Goal: Navigation & Orientation: Find specific page/section

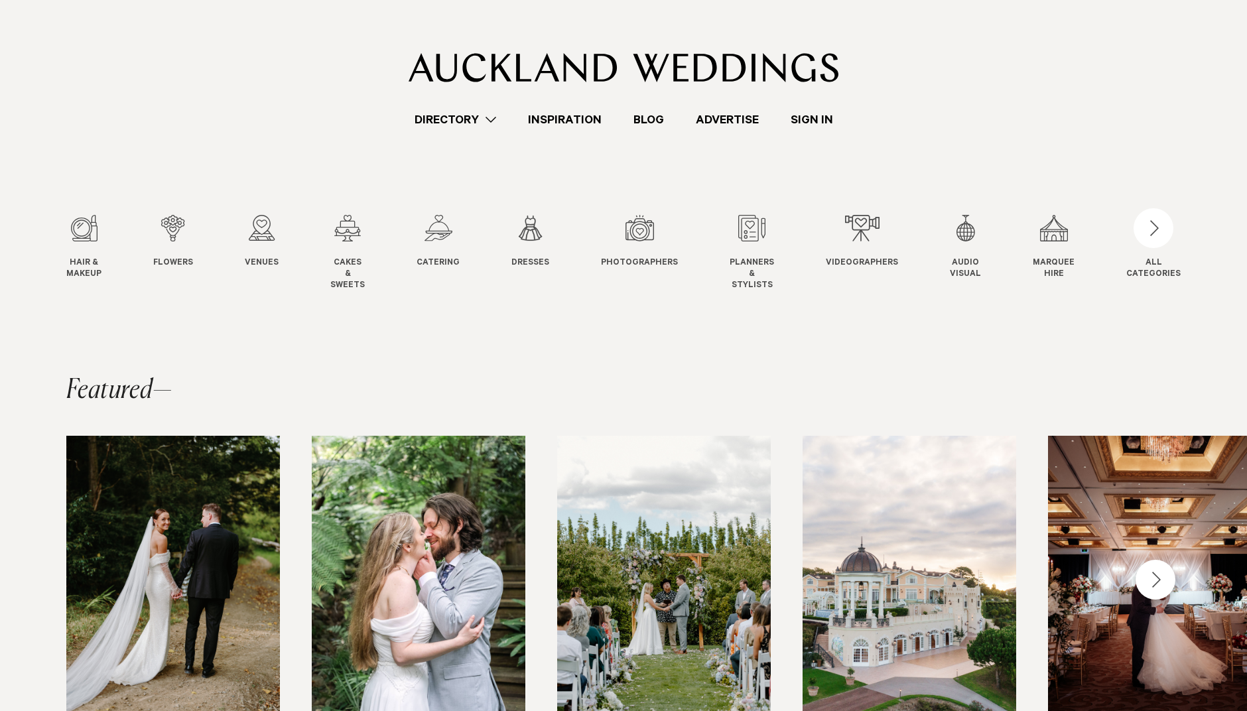
click at [821, 121] on link "Sign In" at bounding box center [812, 120] width 74 height 18
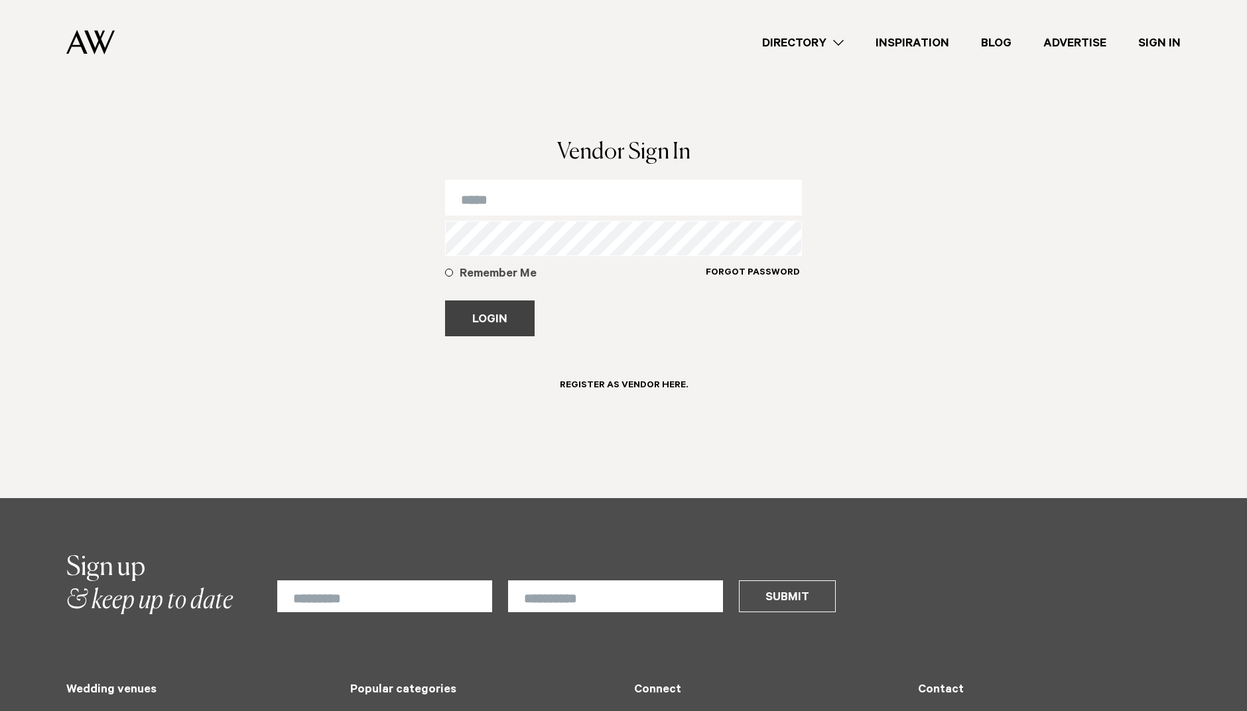
type input "**********"
click at [505, 317] on button "Login" at bounding box center [490, 318] width 90 height 36
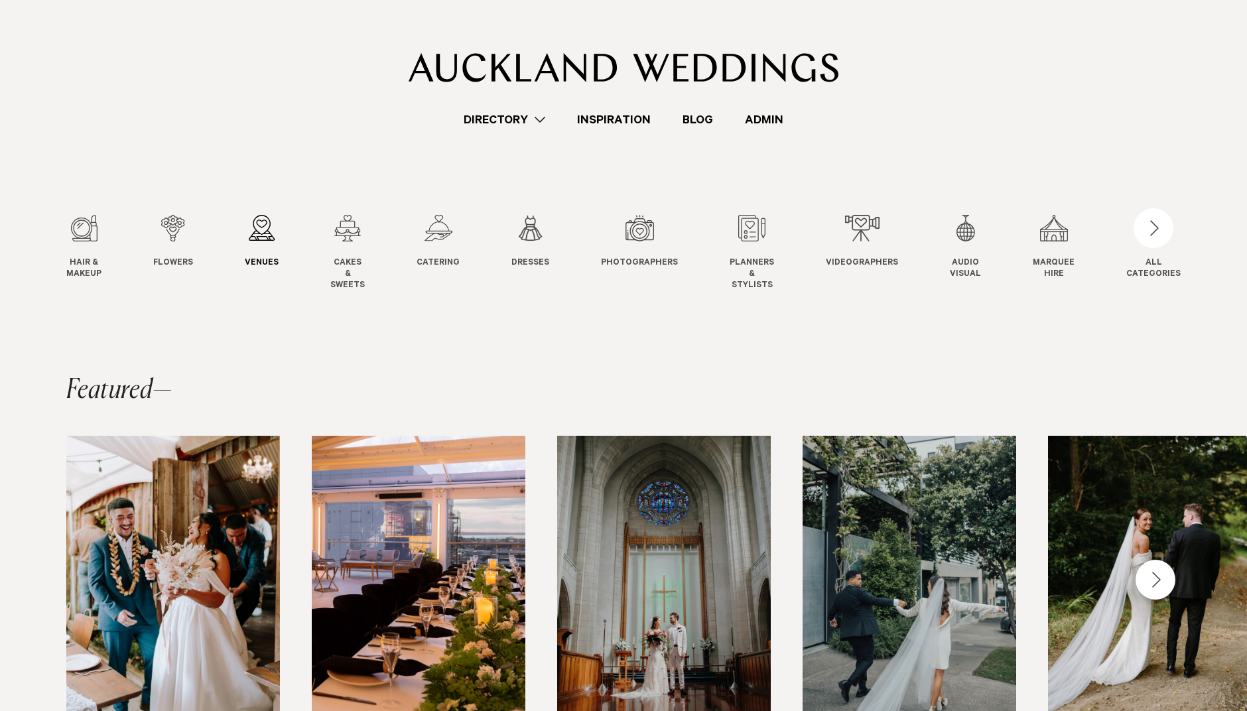
click at [277, 239] on div "3 / 12" at bounding box center [262, 228] width 34 height 27
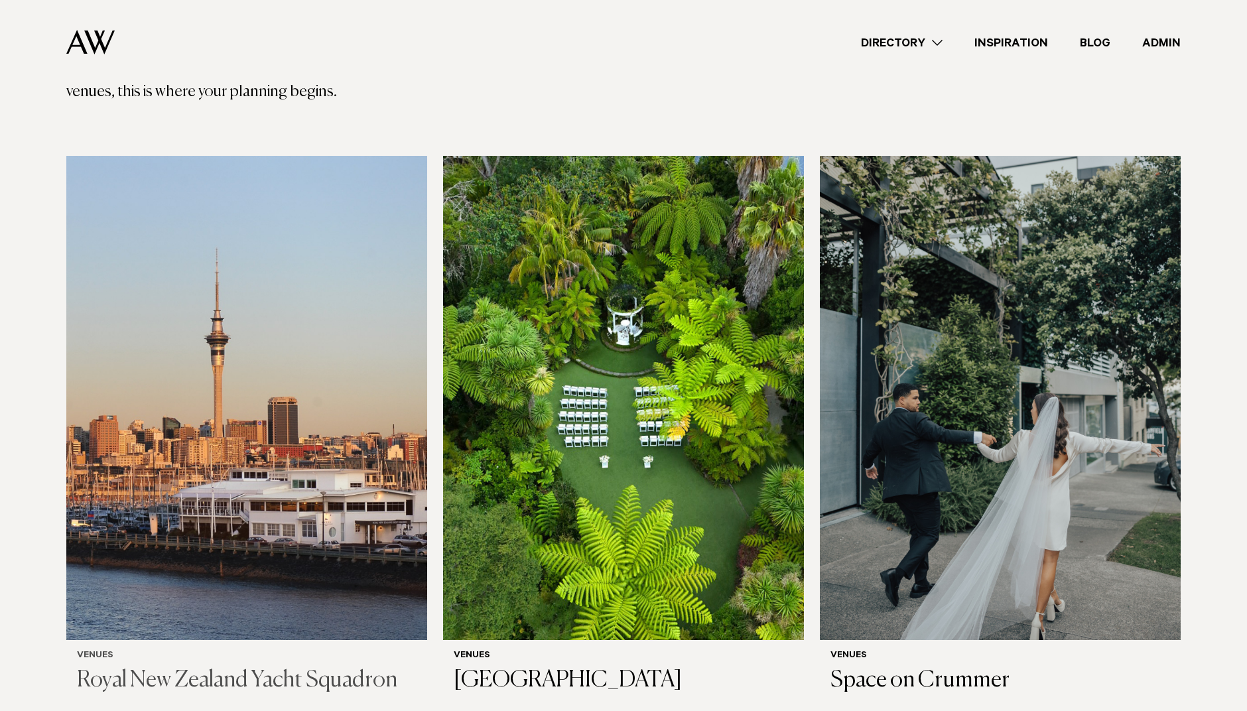
scroll to position [344, 0]
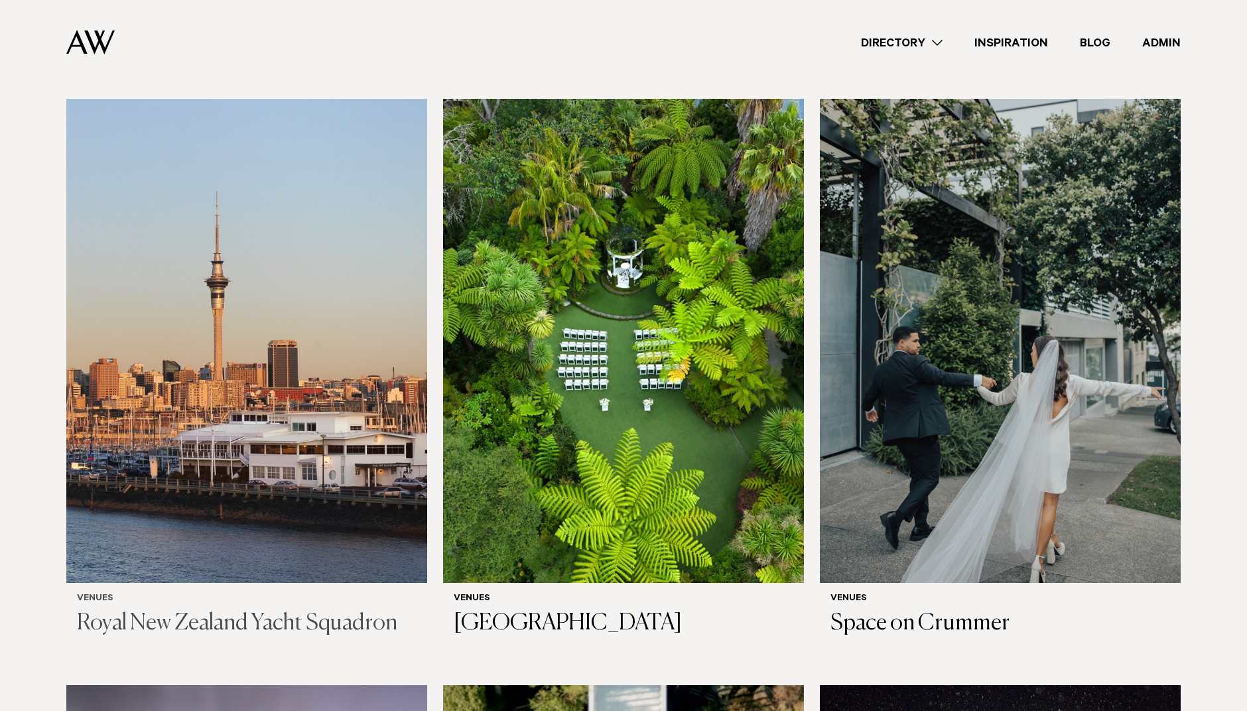
click at [273, 241] on img at bounding box center [246, 341] width 361 height 484
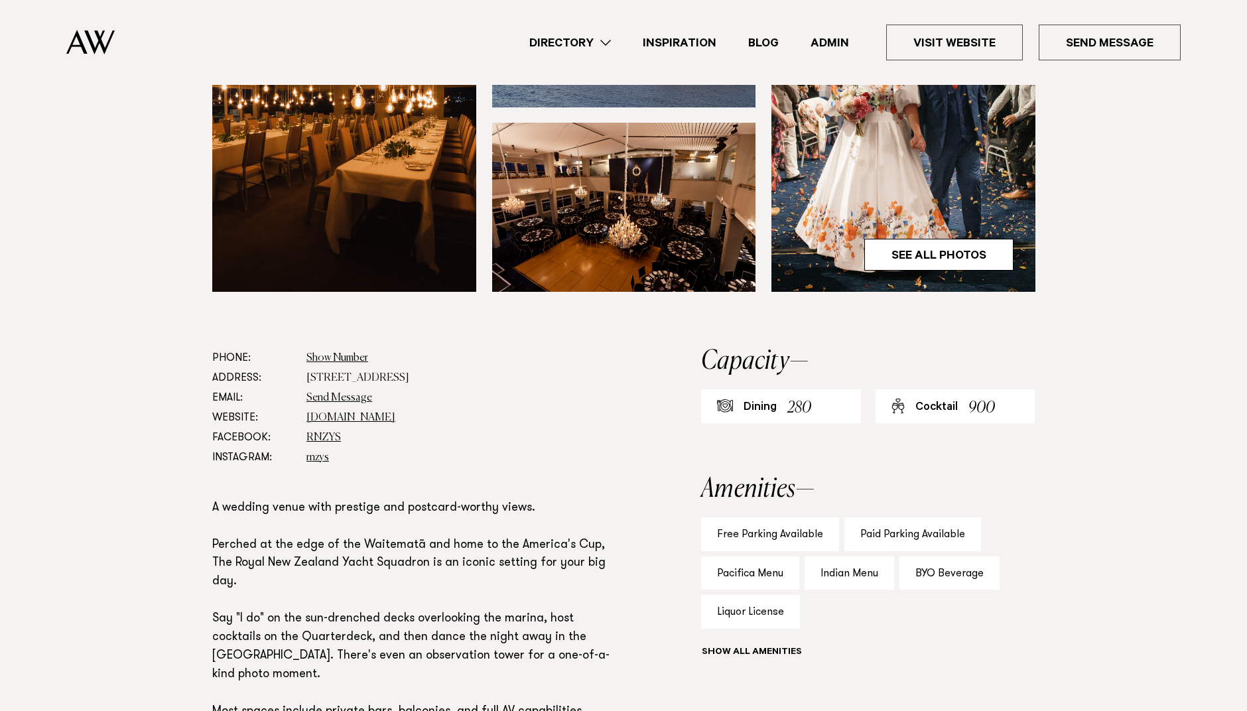
scroll to position [528, 0]
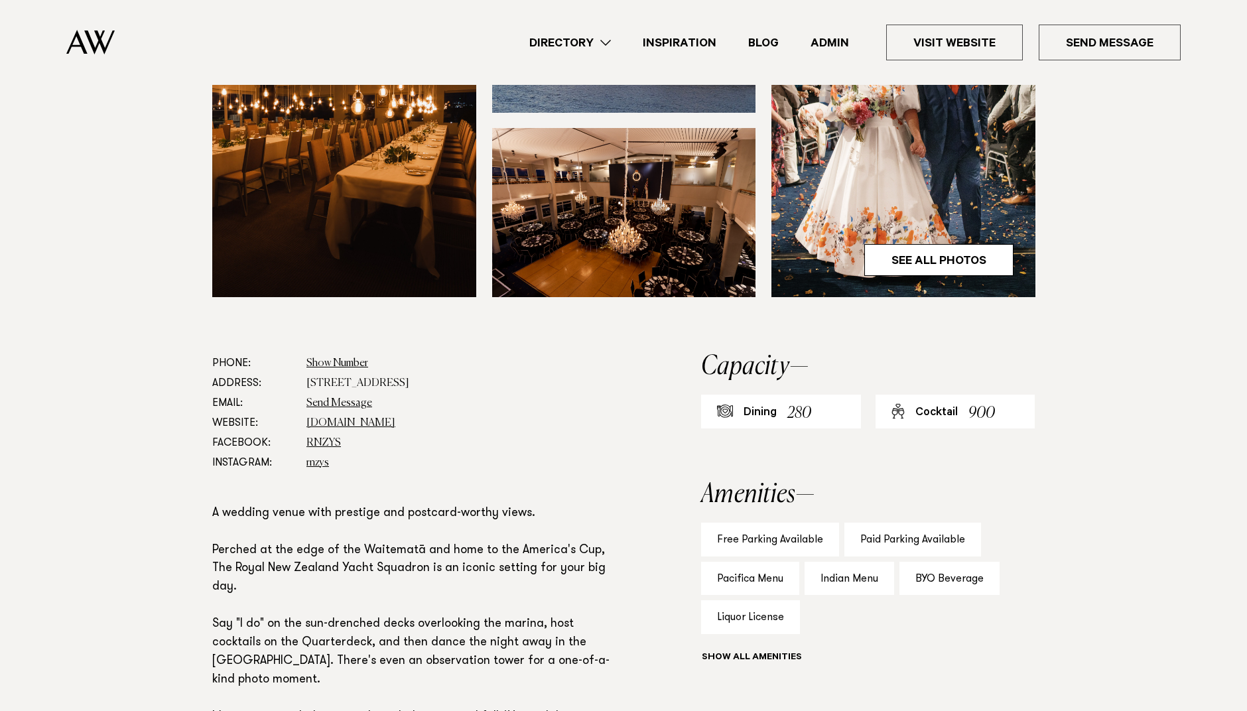
click at [94, 37] on img at bounding box center [90, 42] width 48 height 25
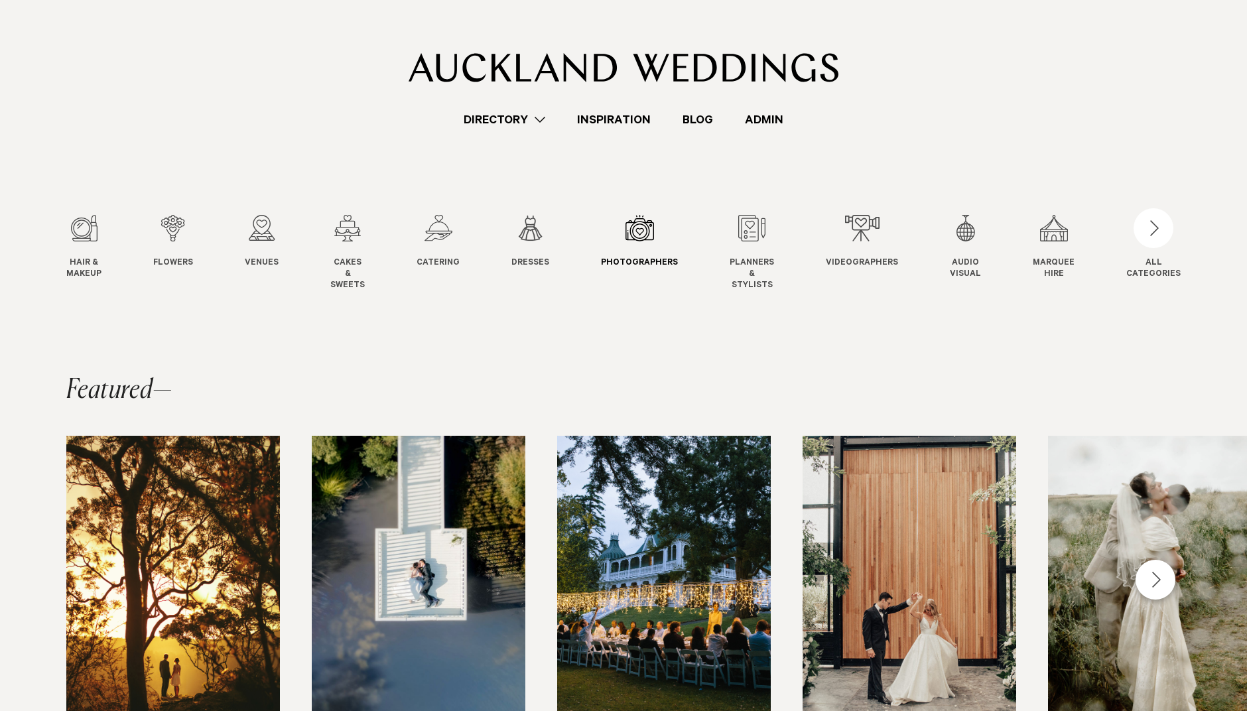
click at [641, 246] on link "Photographers Photo" at bounding box center [639, 242] width 77 height 54
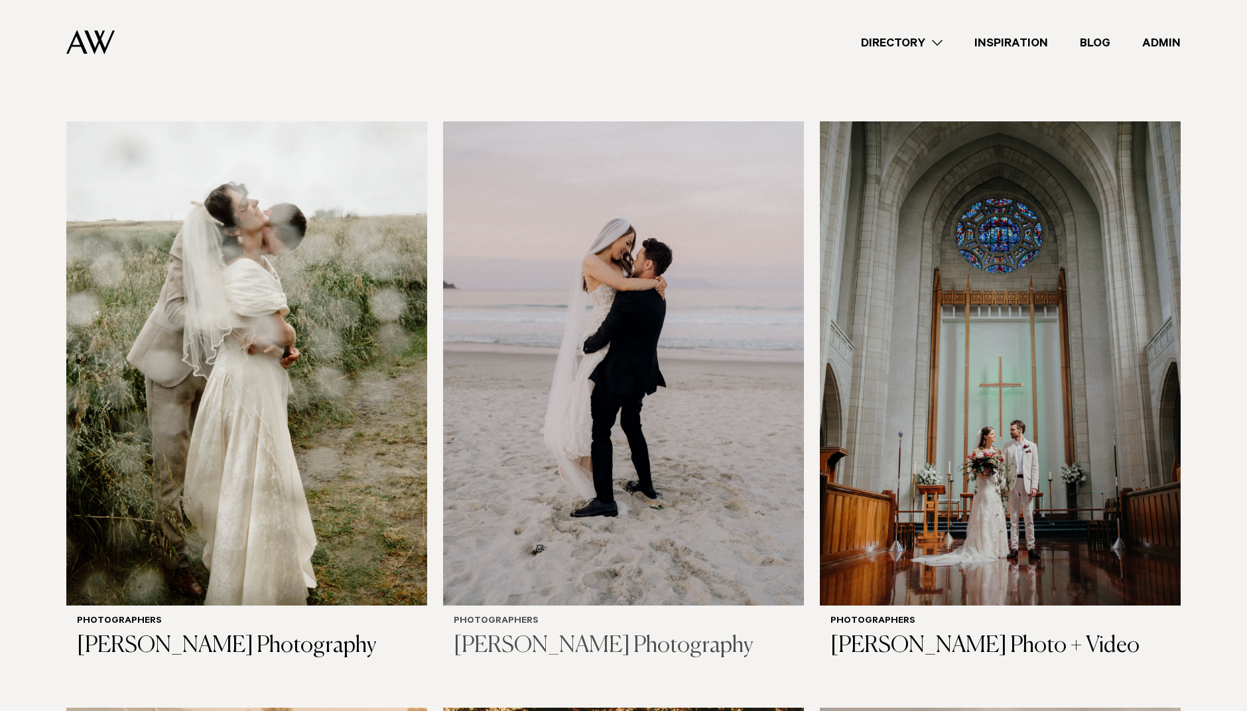
scroll to position [429, 0]
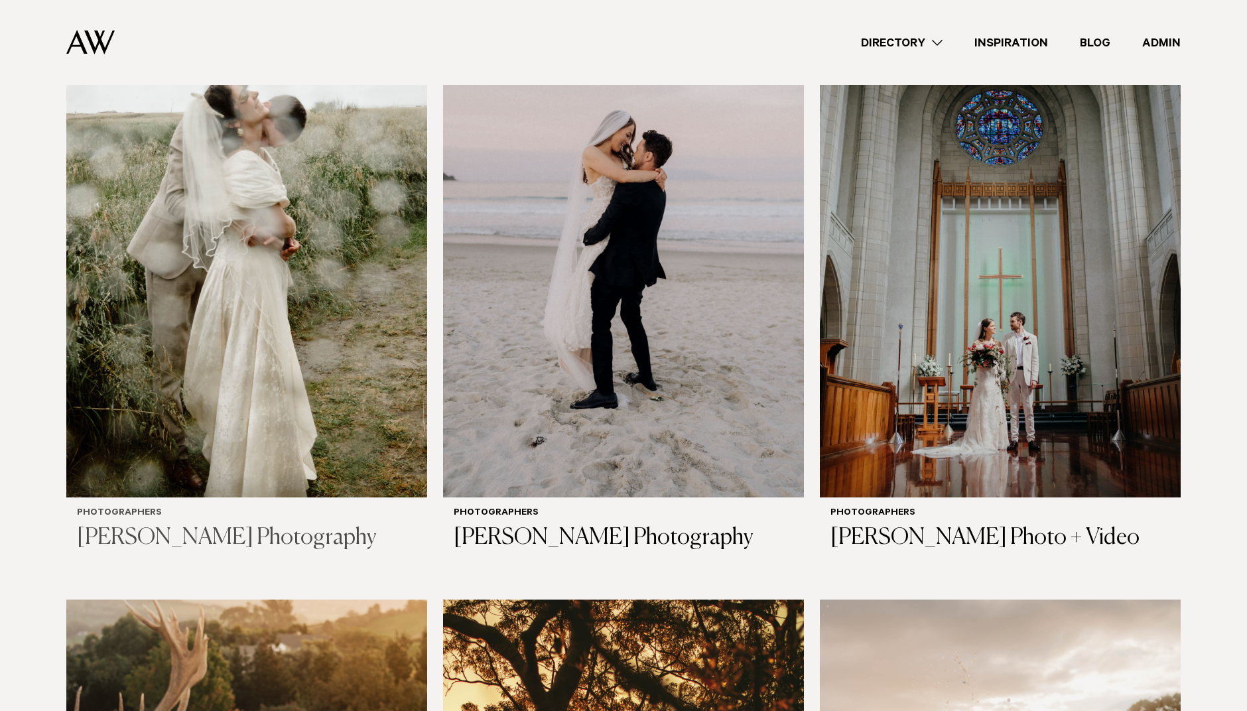
click at [332, 243] on img at bounding box center [246, 255] width 361 height 484
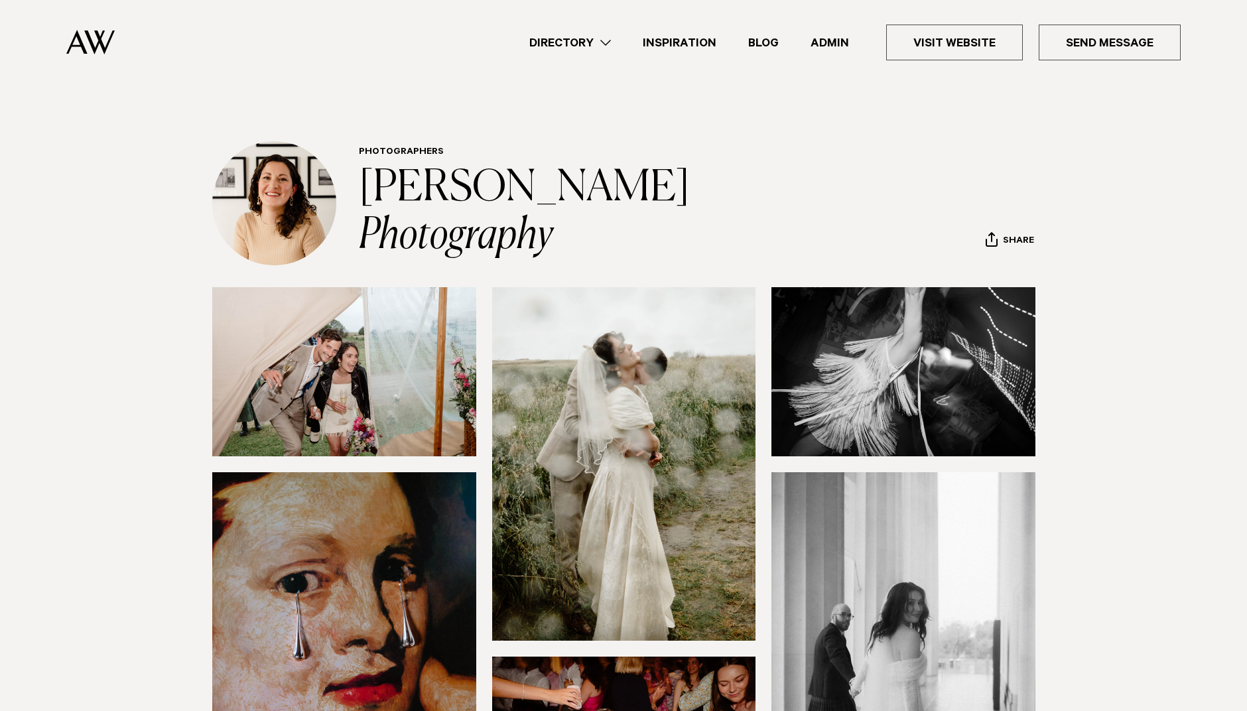
click at [836, 40] on link "Admin" at bounding box center [830, 43] width 70 height 18
